Goal: Information Seeking & Learning: Learn about a topic

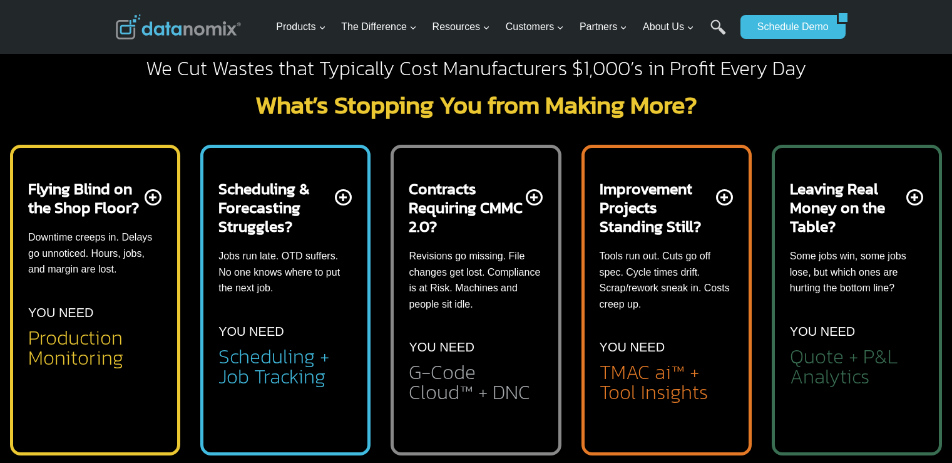
scroll to position [313, 0]
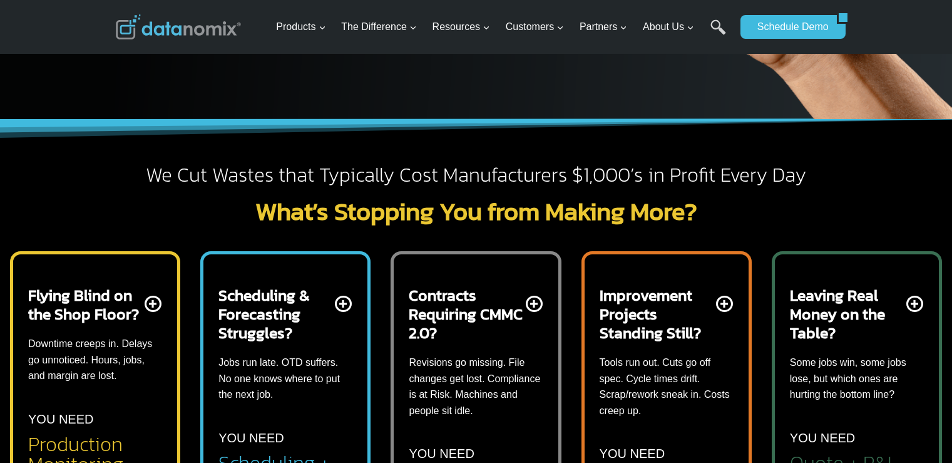
click at [860, 328] on h2 "Leaving Real Money on the Table?" at bounding box center [847, 313] width 114 height 56
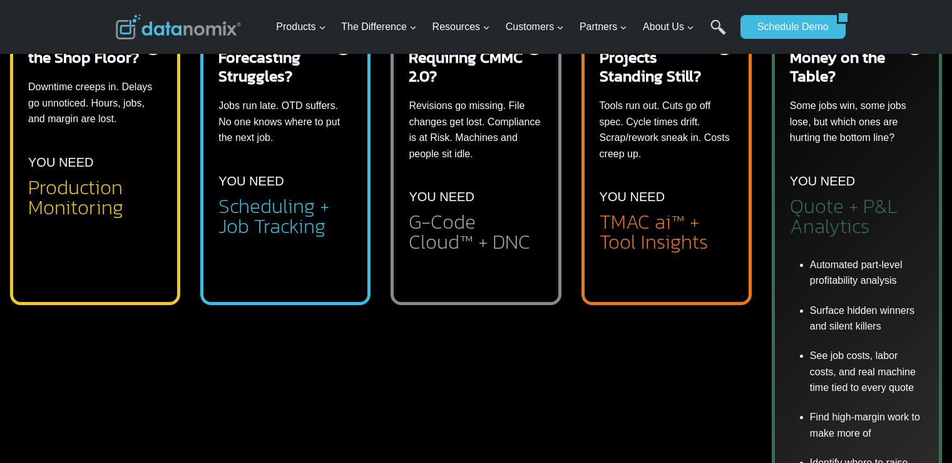
scroll to position [563, 0]
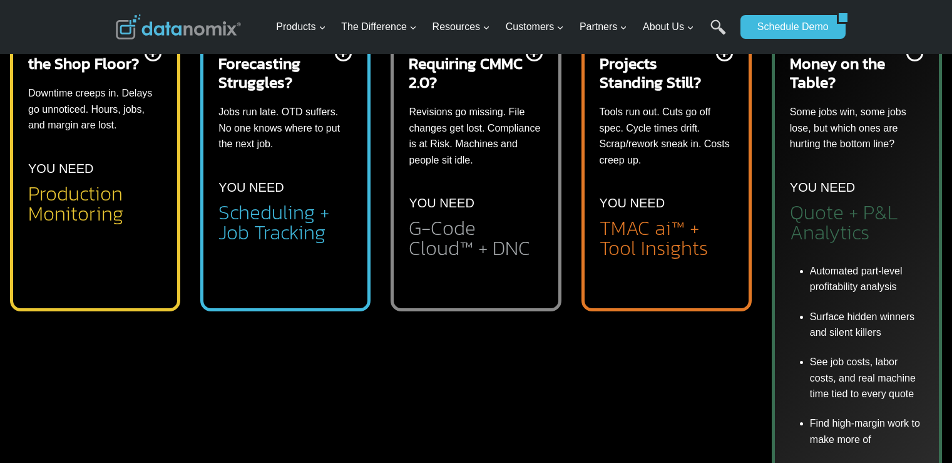
click at [733, 34] on ul "Products Expand Data-Powered Production TM Production Monitoring G-Code Cloud +…" at bounding box center [502, 27] width 463 height 41
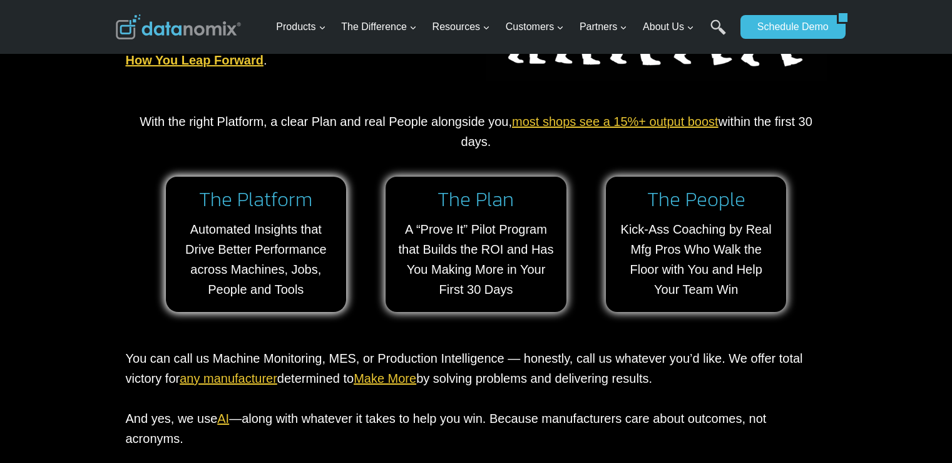
scroll to position [1565, 0]
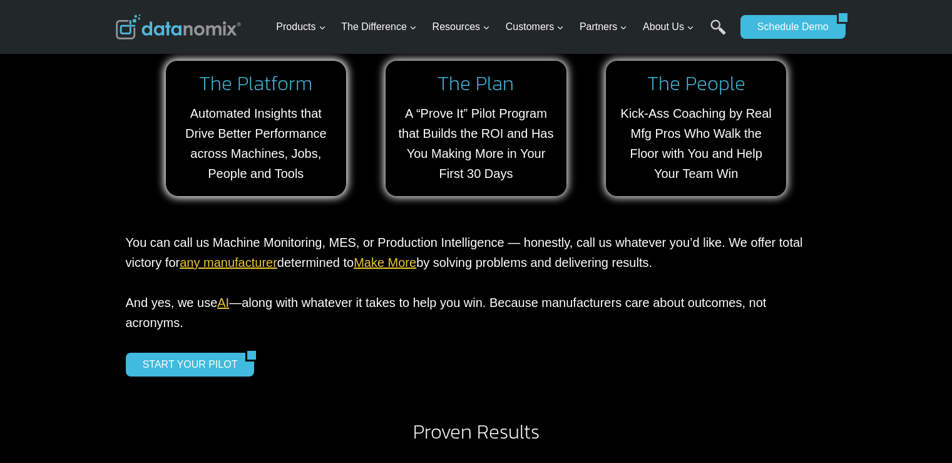
click at [211, 255] on link "any manufacturer" at bounding box center [229, 262] width 98 height 14
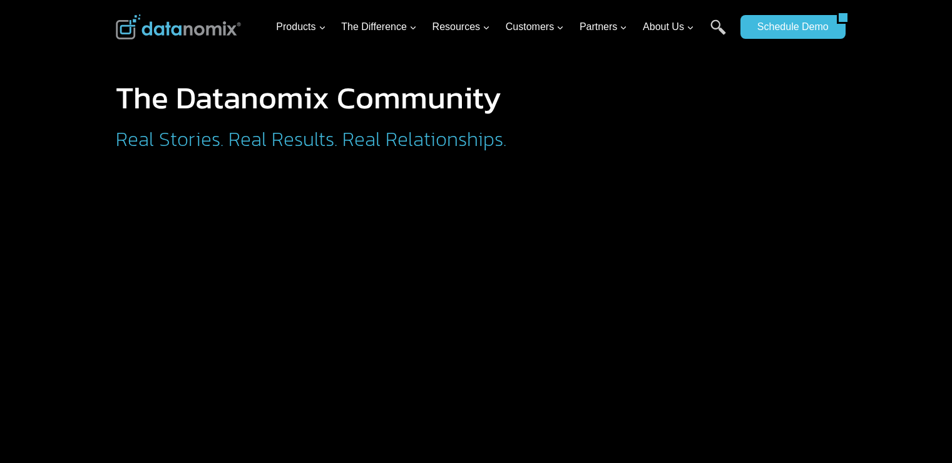
click at [288, 99] on h1 "The Datanomix Community" at bounding box center [363, 97] width 495 height 31
